Goal: Task Accomplishment & Management: Complete application form

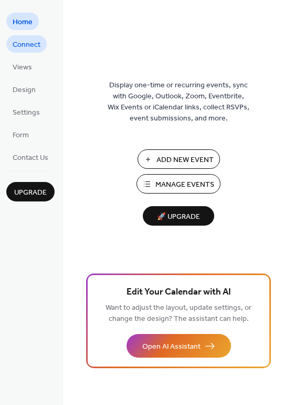
click at [36, 42] on span "Connect" at bounding box center [27, 44] width 28 height 11
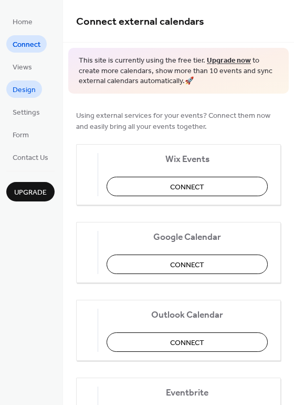
click at [26, 85] on span "Design" at bounding box center [24, 90] width 23 height 11
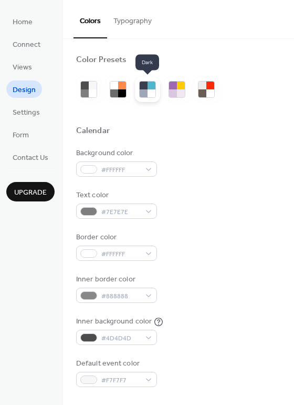
click at [141, 89] on div at bounding box center [144, 93] width 8 height 8
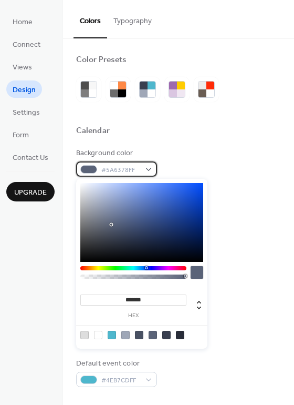
click at [129, 172] on span "#5A6378FF" at bounding box center [120, 170] width 39 height 11
click at [97, 335] on div at bounding box center [98, 335] width 8 height 8
type input "*******"
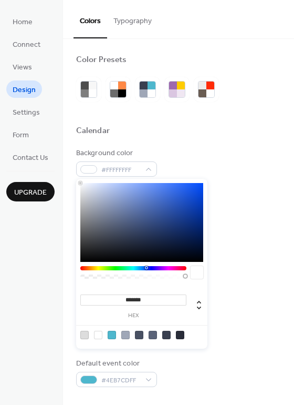
click at [188, 152] on div "Background color #FFFFFFFF" at bounding box center [178, 162] width 205 height 29
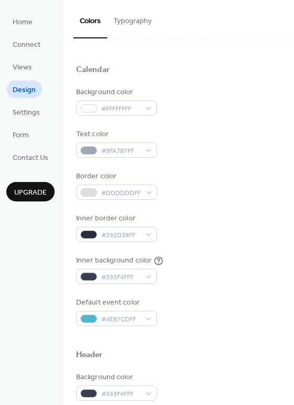
scroll to position [62, 0]
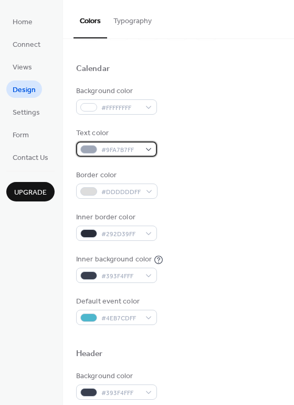
click at [132, 149] on span "#9FA7B7FF" at bounding box center [120, 150] width 39 height 11
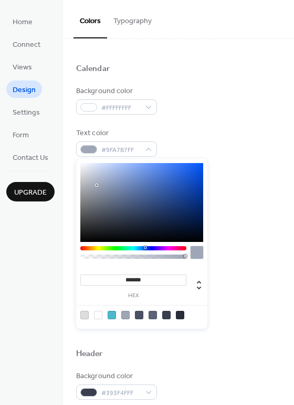
click at [182, 314] on div at bounding box center [180, 315] width 8 height 8
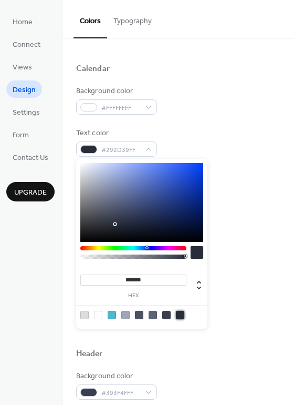
click at [166, 316] on div at bounding box center [166, 315] width 8 height 8
type input "*******"
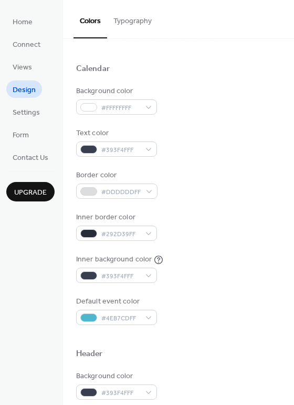
click at [181, 123] on div "Background color #FFFFFFFF Text color #393F4FFF Border color #DDDDDDFF Inner bo…" at bounding box center [178, 205] width 205 height 239
click at [127, 191] on span "#DDDDDDFF" at bounding box center [120, 192] width 39 height 11
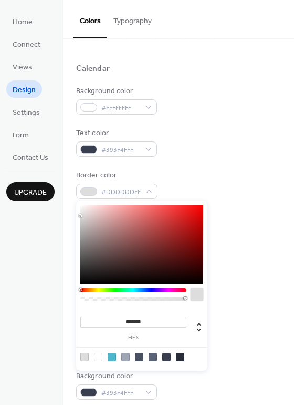
click at [179, 361] on div at bounding box center [180, 357] width 8 height 8
type input "*******"
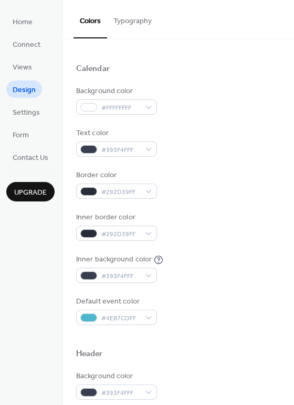
click at [207, 172] on div "Border color #292D39FF" at bounding box center [178, 184] width 205 height 29
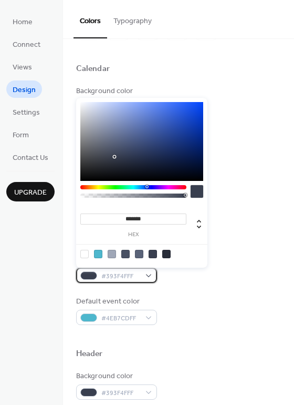
click at [121, 275] on span "#393F4FFF" at bounding box center [120, 276] width 39 height 11
click at [83, 252] on div at bounding box center [84, 254] width 8 height 8
type input "*******"
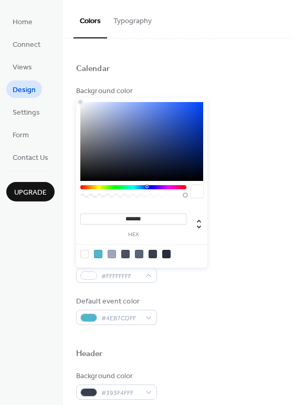
click at [232, 240] on div "Inner border color #292D39FF" at bounding box center [178, 226] width 205 height 29
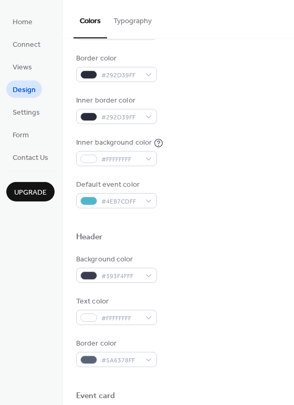
scroll to position [186, 0]
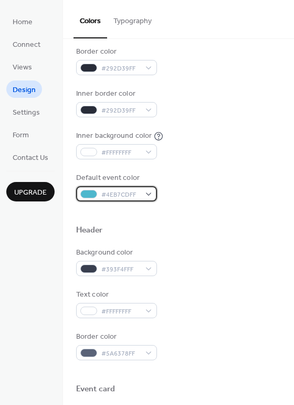
click at [125, 192] on span "#4EB7CDFF" at bounding box center [120, 194] width 39 height 11
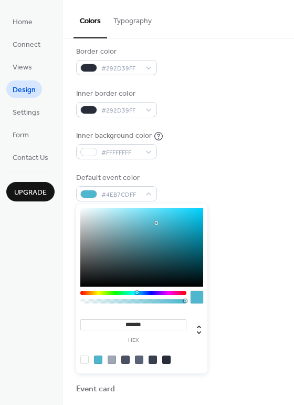
click at [263, 225] on div "Header" at bounding box center [178, 232] width 205 height 14
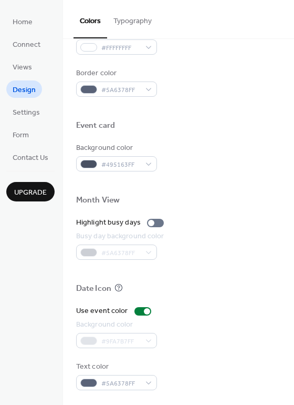
scroll to position [450, 0]
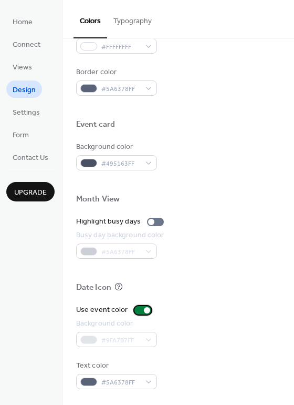
click at [139, 311] on div at bounding box center [143, 310] width 17 height 8
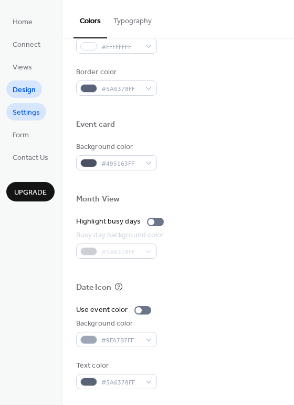
click at [34, 114] on span "Settings" at bounding box center [26, 112] width 27 height 11
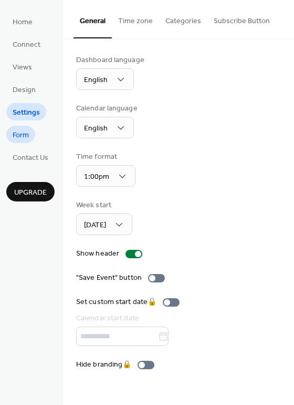
click at [24, 134] on span "Form" at bounding box center [21, 135] width 16 height 11
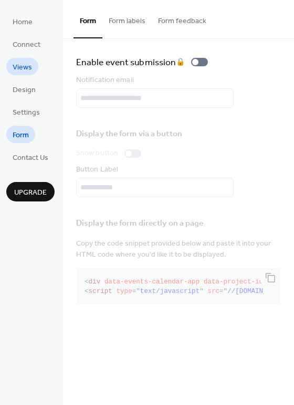
click at [27, 71] on span "Views" at bounding box center [22, 67] width 19 height 11
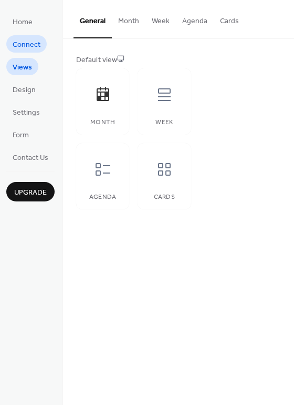
click at [38, 45] on span "Connect" at bounding box center [27, 44] width 28 height 11
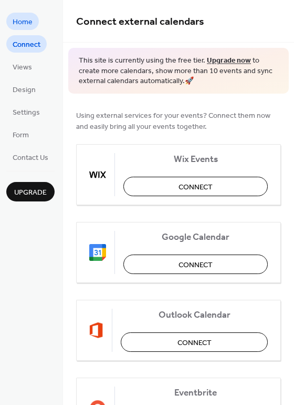
click at [33, 23] on link "Home" at bounding box center [22, 21] width 33 height 17
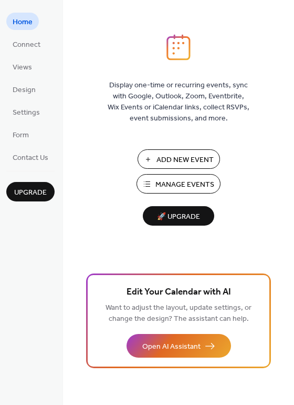
click at [177, 163] on span "Add New Event" at bounding box center [185, 160] width 57 height 11
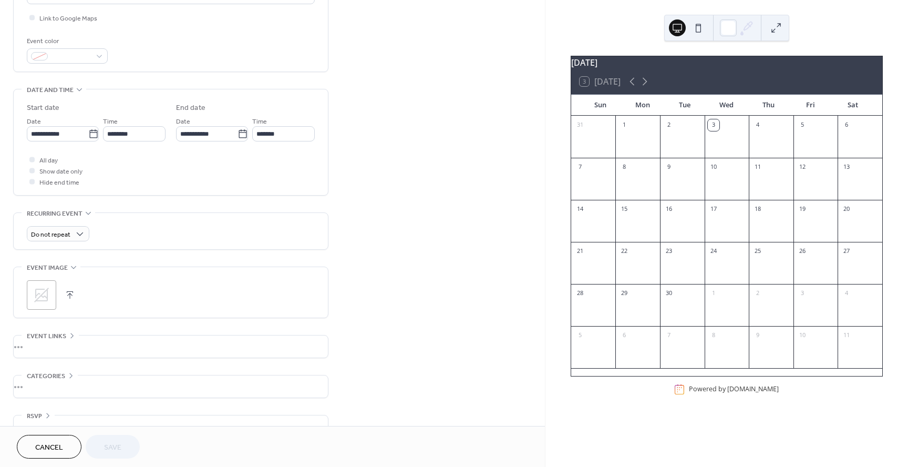
scroll to position [268, 0]
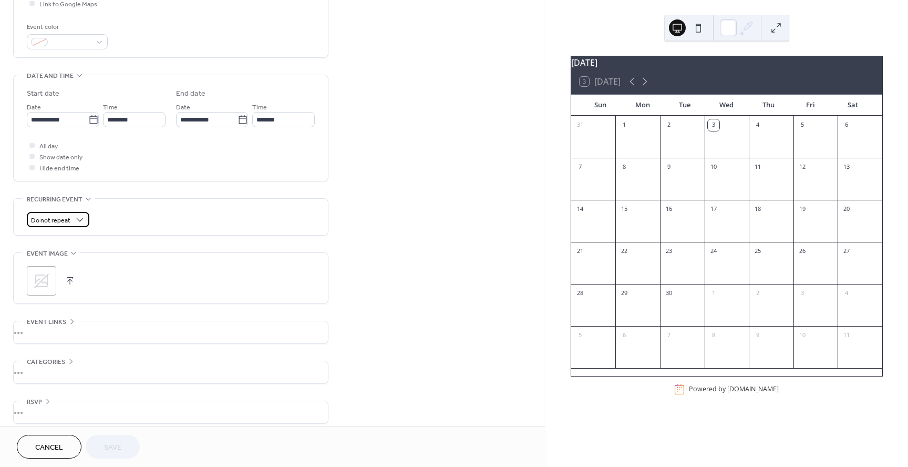
click at [46, 222] on span "Do not repeat" at bounding box center [50, 220] width 39 height 12
click at [47, 221] on span "Do not repeat" at bounding box center [50, 220] width 39 height 12
click at [413, 224] on div "**********" at bounding box center [272, 112] width 545 height 643
